Goal: Information Seeking & Learning: Check status

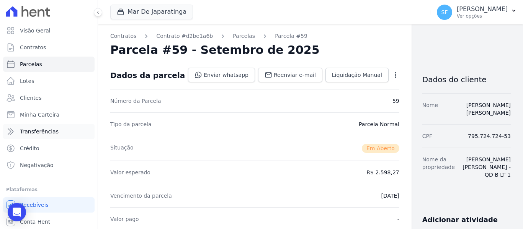
scroll to position [191, 0]
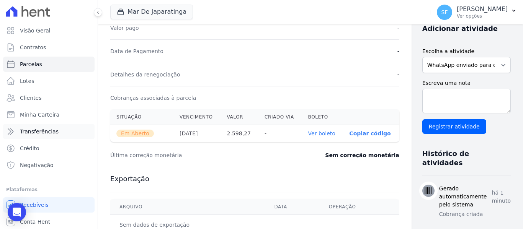
click at [38, 134] on span "Transferências" at bounding box center [39, 132] width 39 height 8
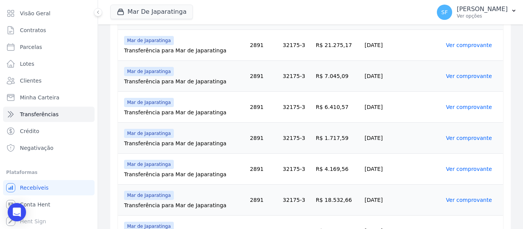
scroll to position [38, 0]
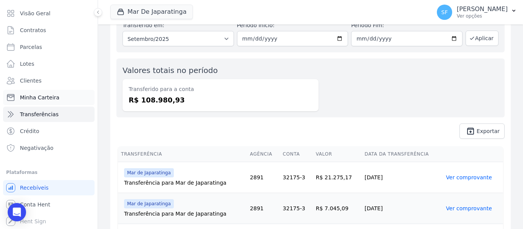
click at [49, 97] on span "Minha Carteira" at bounding box center [39, 98] width 39 height 8
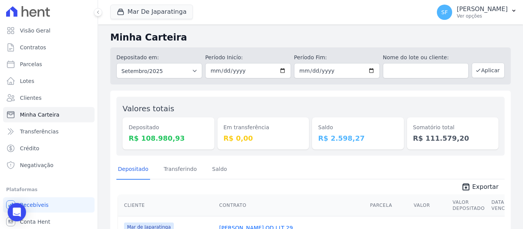
click at [344, 140] on dd "R$ 2.598,27" at bounding box center [358, 138] width 80 height 10
click at [369, 71] on input "2025-09-30" at bounding box center [337, 70] width 86 height 15
type input "2025-09-16"
click at [276, 102] on div "Valores totais Depositado R$ 108.980,93 Em transferência R$ 0,00 Saldo R$ 2.598…" at bounding box center [310, 126] width 388 height 59
click at [280, 70] on input "2025-09-01" at bounding box center [248, 70] width 86 height 15
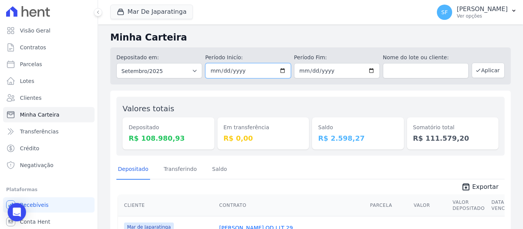
type input "2025-09-16"
click at [265, 115] on div "Em transferência R$ 0,00" at bounding box center [263, 126] width 92 height 47
click at [481, 73] on button "Aplicar" at bounding box center [488, 70] width 33 height 15
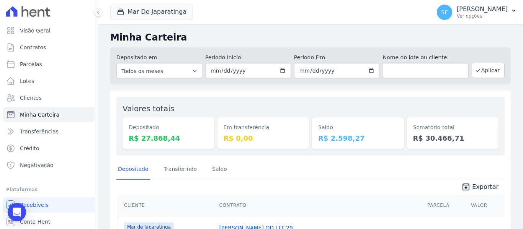
click at [244, 189] on span "unarchive Exportar" at bounding box center [310, 187] width 388 height 14
click at [279, 69] on input "2025-09-16" at bounding box center [248, 70] width 86 height 15
type input "2025-09-15"
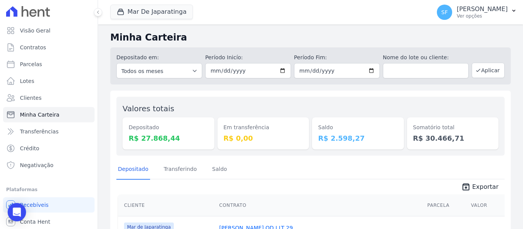
click at [249, 195] on th "Contrato" at bounding box center [320, 206] width 208 height 22
click at [481, 73] on button "Aplicar" at bounding box center [488, 70] width 33 height 15
click at [340, 151] on div "Valores totais Depositado R$ 27.868,44 Em transferência R$ 0,00 Saldo R$ 2.598,…" at bounding box center [310, 126] width 388 height 59
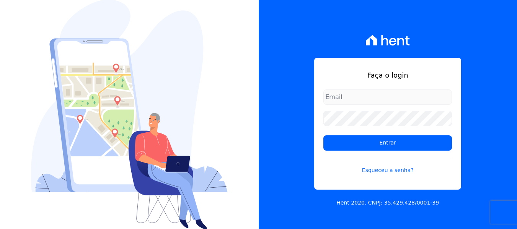
type input "simoneferreira@salgadoempreendimentos.com"
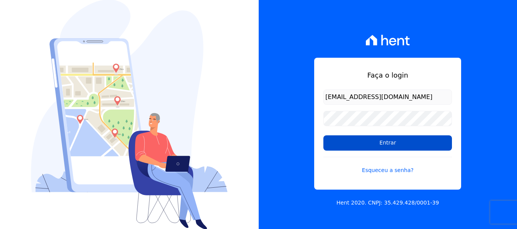
click at [351, 140] on input "Entrar" at bounding box center [387, 142] width 129 height 15
